Goal: Task Accomplishment & Management: Use online tool/utility

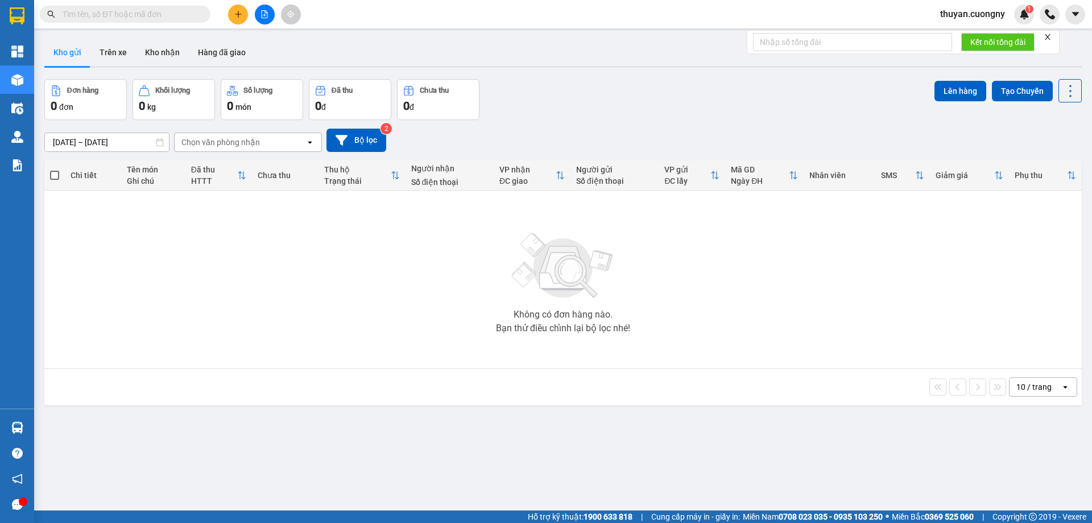
click at [114, 142] on input "[DATE] – [DATE]" at bounding box center [107, 142] width 124 height 18
click at [88, 12] on input "text" at bounding box center [130, 14] width 134 height 13
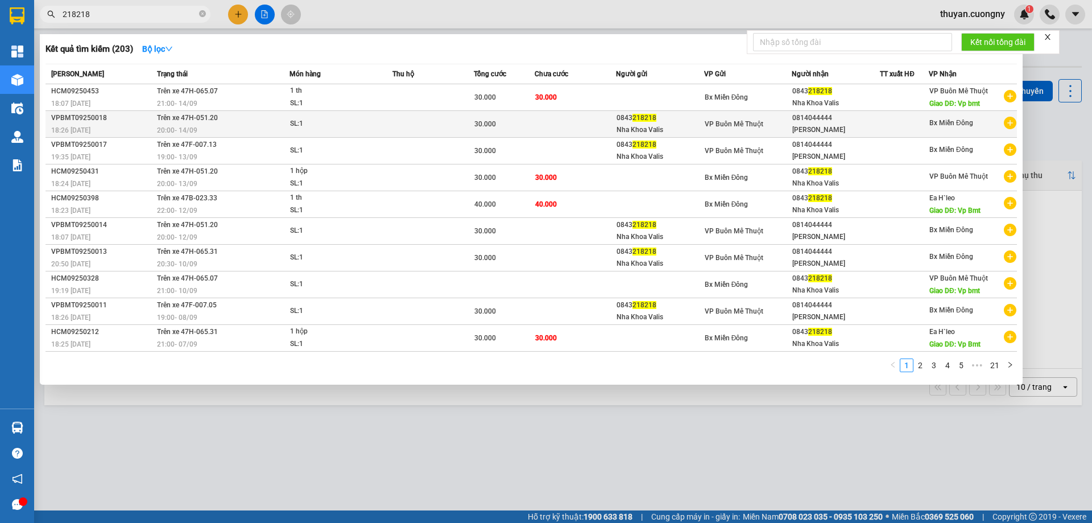
type input "218218"
click at [109, 125] on div "18:26 [DATE]" at bounding box center [102, 130] width 102 height 13
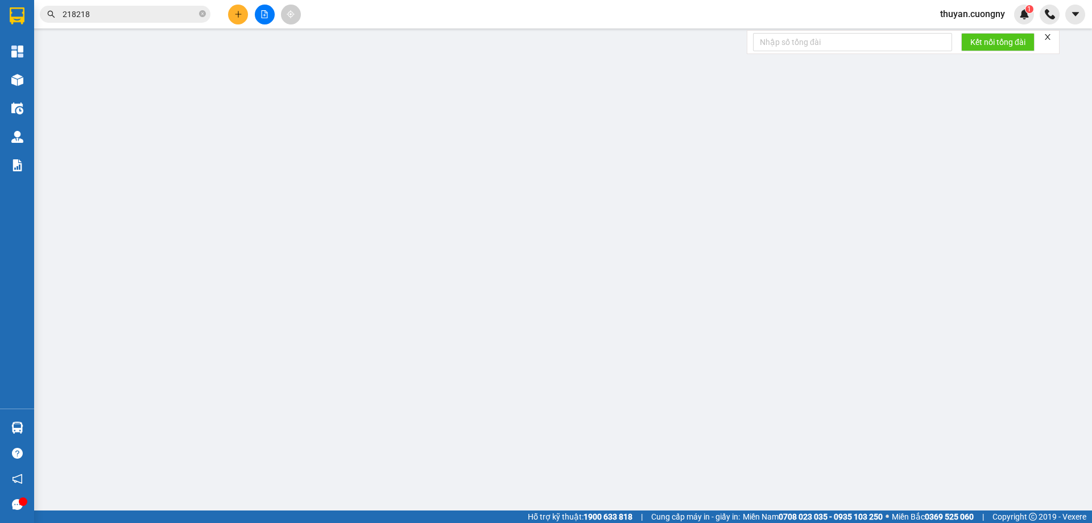
type input "0843218218"
type input "Nha Khoa Valis"
type input "0814044444"
type input "[PERSON_NAME]"
type input "30.000"
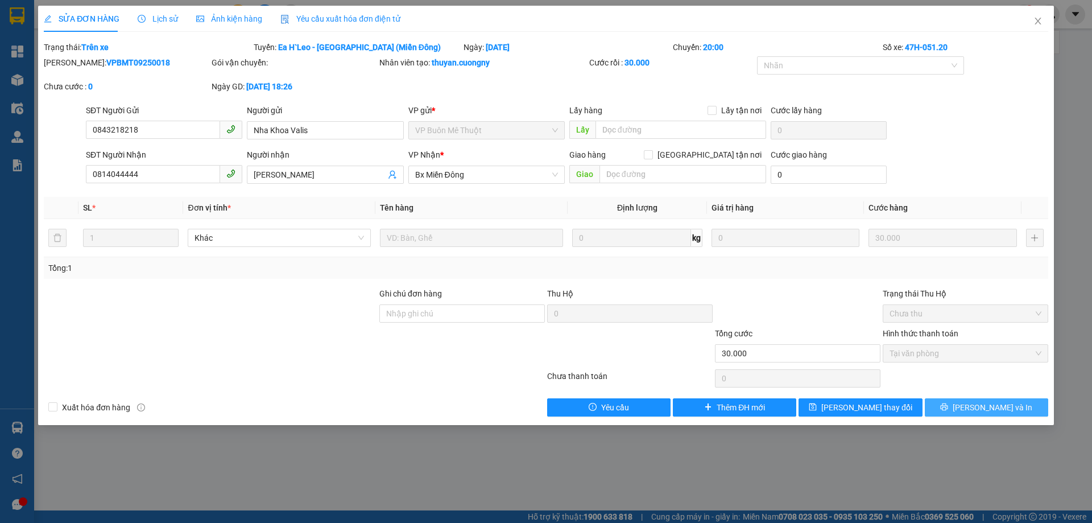
click at [990, 406] on span "[PERSON_NAME] và In" at bounding box center [992, 407] width 80 height 13
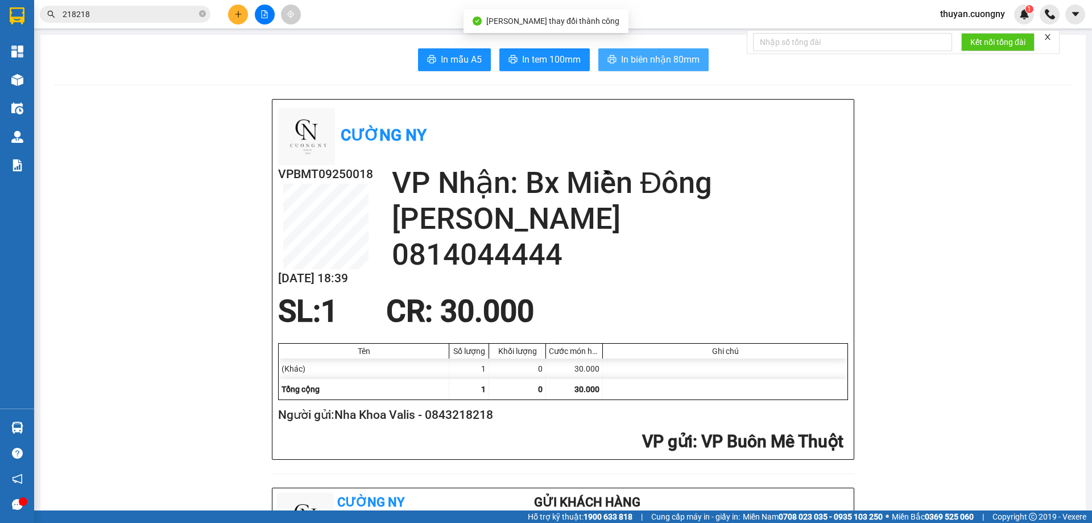
click at [678, 63] on span "In biên nhận 80mm" at bounding box center [660, 59] width 78 height 14
